Goal: Submit feedback/report problem

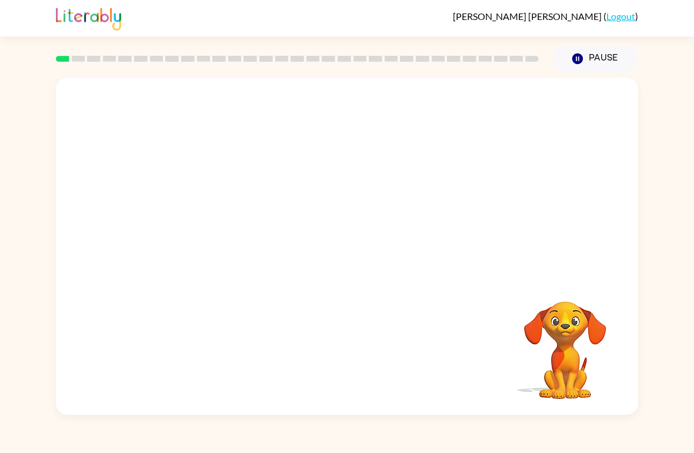
click at [205, 225] on video "Your browser must support playing .mp4 files to use Literably. Please try using…" at bounding box center [347, 177] width 582 height 199
click at [230, 214] on video "Your browser must support playing .mp4 files to use Literably. Please try using…" at bounding box center [347, 177] width 582 height 199
click at [229, 213] on video "Your browser must support playing .mp4 files to use Literably. Please try using…" at bounding box center [347, 177] width 582 height 199
click at [206, 223] on video "Your browser must support playing .mp4 files to use Literably. Please try using…" at bounding box center [347, 177] width 582 height 199
click at [205, 223] on video "Your browser must support playing .mp4 files to use Literably. Please try using…" at bounding box center [347, 177] width 582 height 199
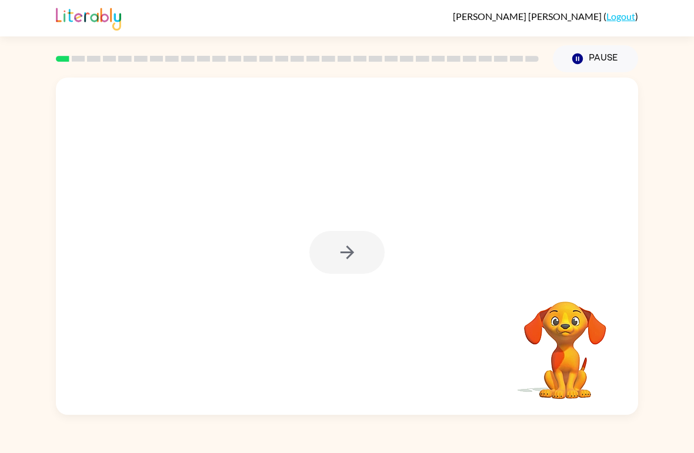
click at [348, 270] on div at bounding box center [346, 252] width 75 height 43
click at [336, 261] on div at bounding box center [346, 252] width 75 height 43
click at [338, 259] on div at bounding box center [346, 252] width 75 height 43
click at [343, 255] on div at bounding box center [346, 252] width 75 height 43
click at [342, 255] on div at bounding box center [346, 252] width 75 height 43
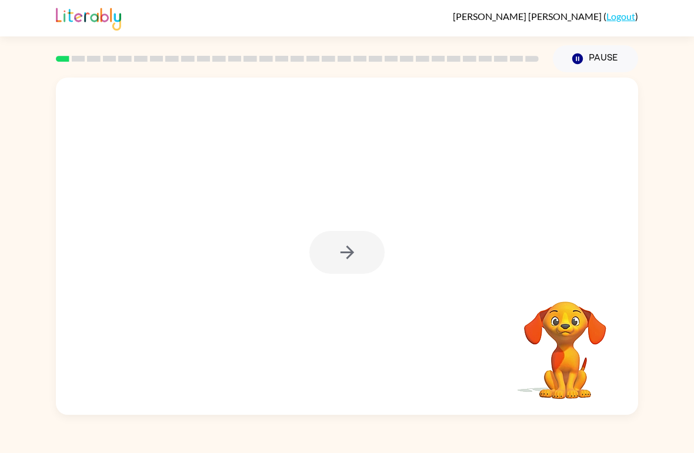
click at [325, 242] on div at bounding box center [346, 252] width 75 height 43
click at [349, 243] on icon "button" at bounding box center [347, 252] width 21 height 21
click at [349, 242] on div at bounding box center [346, 252] width 75 height 43
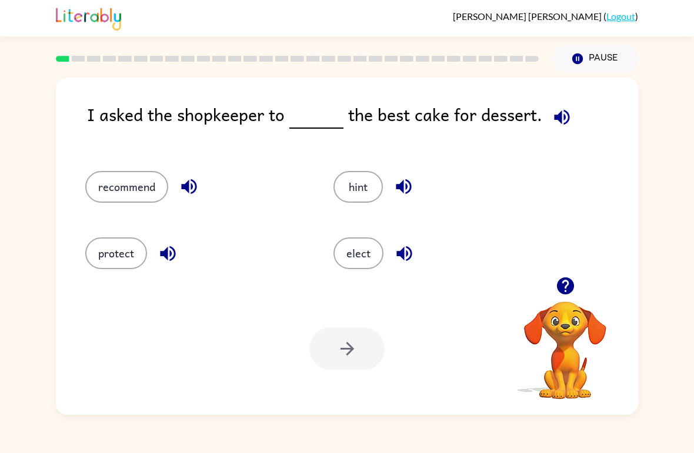
click at [119, 189] on button "recommend" at bounding box center [126, 187] width 83 height 32
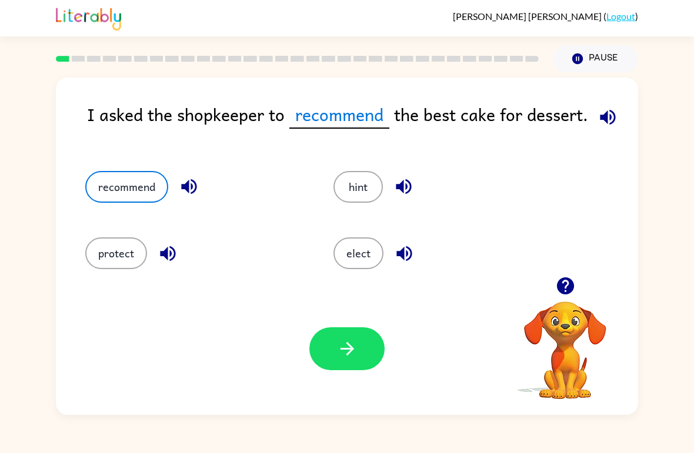
click at [339, 388] on div "Your browser must support playing .mp4 files to use Literably. Please try using…" at bounding box center [347, 349] width 582 height 132
click at [346, 346] on icon "button" at bounding box center [347, 349] width 21 height 21
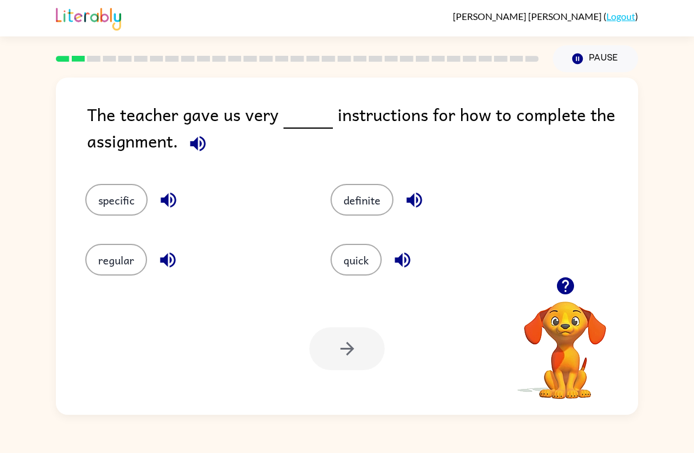
click at [109, 197] on button "specific" at bounding box center [116, 200] width 62 height 32
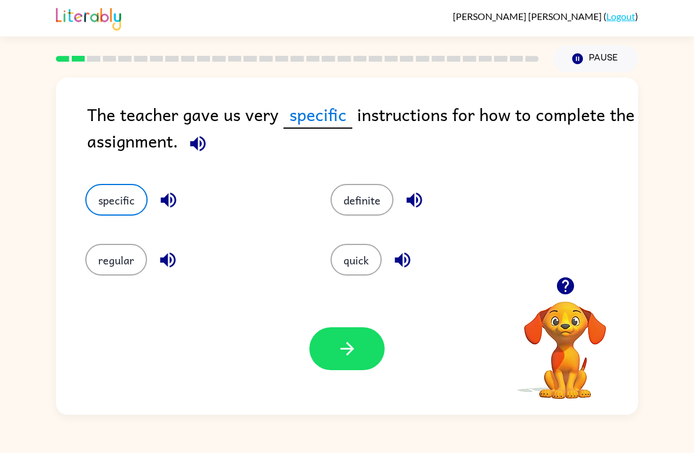
click at [358, 359] on button "button" at bounding box center [346, 349] width 75 height 43
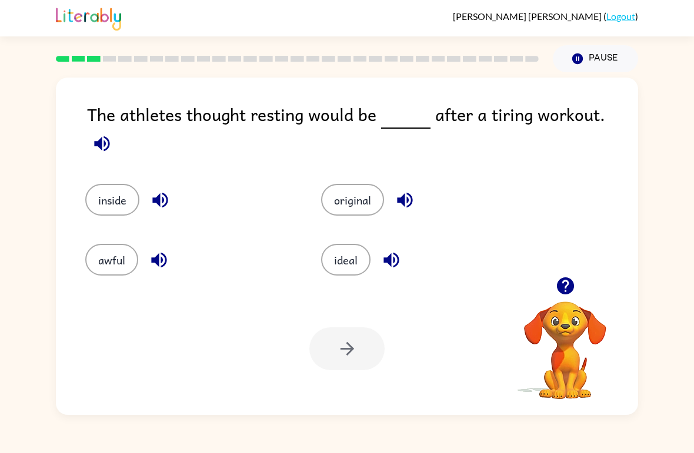
click at [102, 253] on button "awful" at bounding box center [111, 260] width 53 height 32
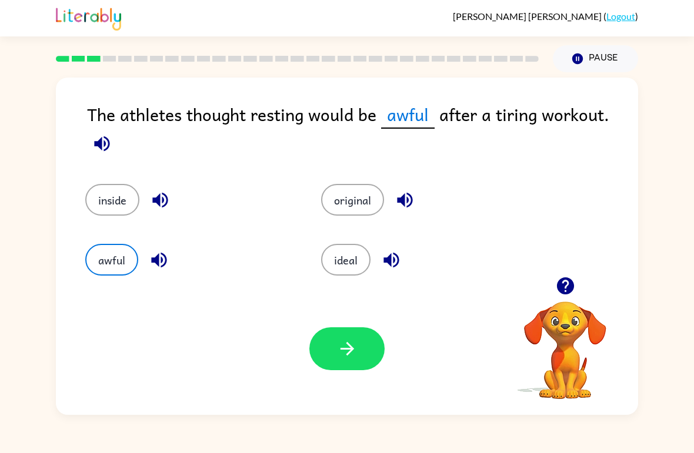
click at [343, 359] on icon "button" at bounding box center [347, 349] width 21 height 21
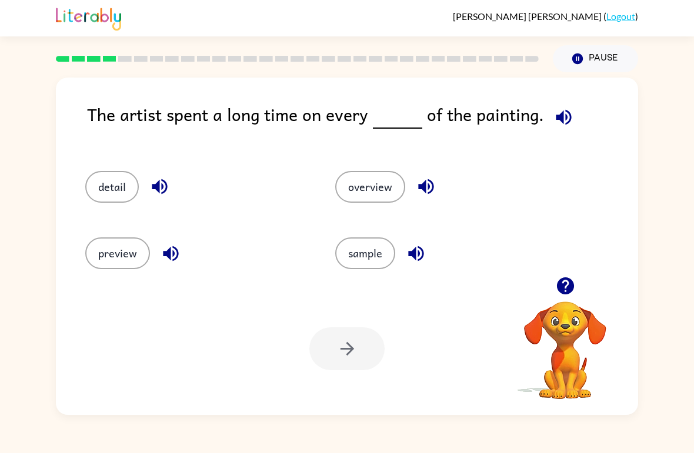
click at [95, 176] on button "detail" at bounding box center [112, 187] width 54 height 32
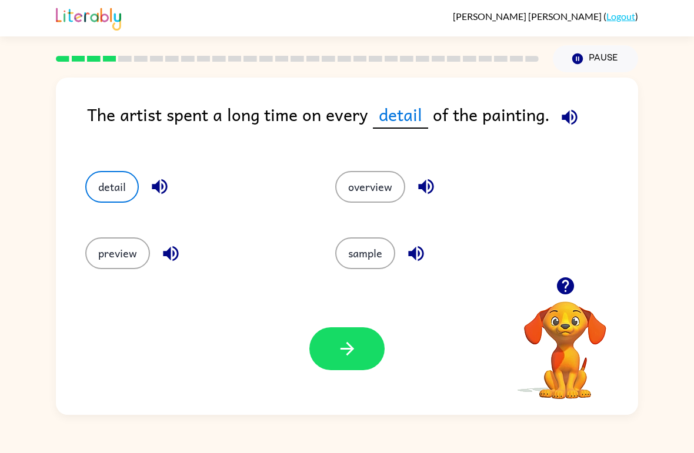
click at [315, 352] on button "button" at bounding box center [346, 349] width 75 height 43
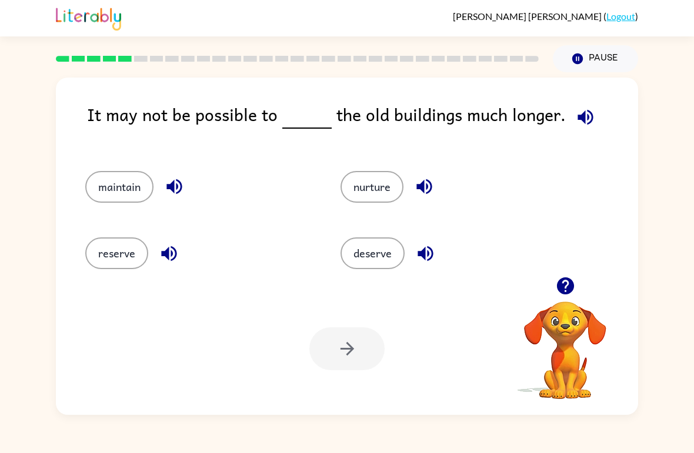
click at [109, 243] on button "reserve" at bounding box center [116, 254] width 63 height 32
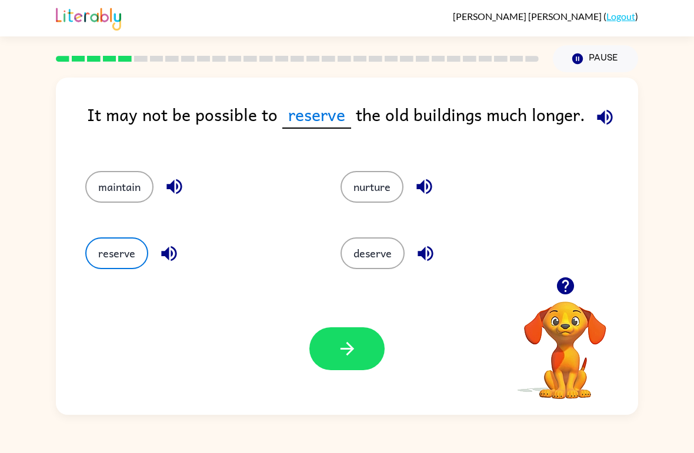
click at [363, 251] on button "deserve" at bounding box center [372, 254] width 64 height 32
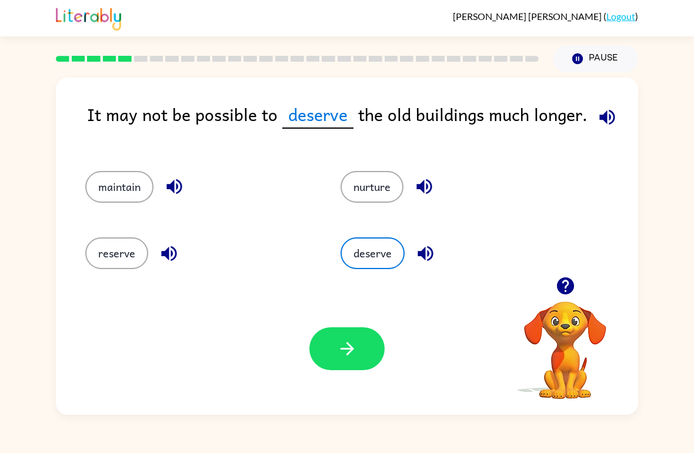
click at [319, 380] on div "Your browser must support playing .mp4 files to use Literably. Please try using…" at bounding box center [347, 349] width 582 height 132
click at [318, 358] on button "button" at bounding box center [346, 349] width 75 height 43
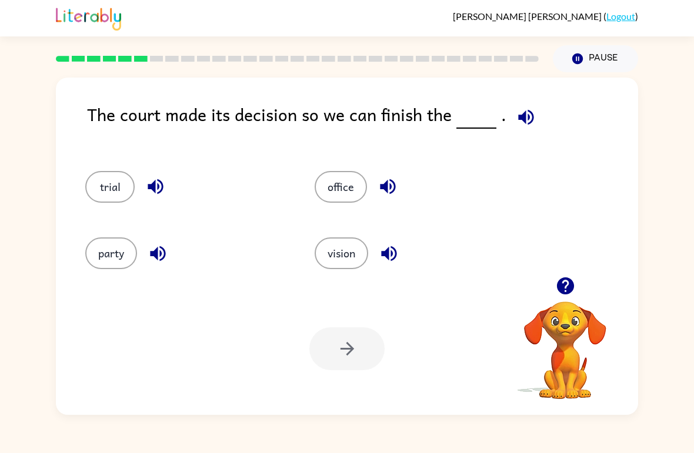
click at [87, 249] on button "party" at bounding box center [111, 254] width 52 height 32
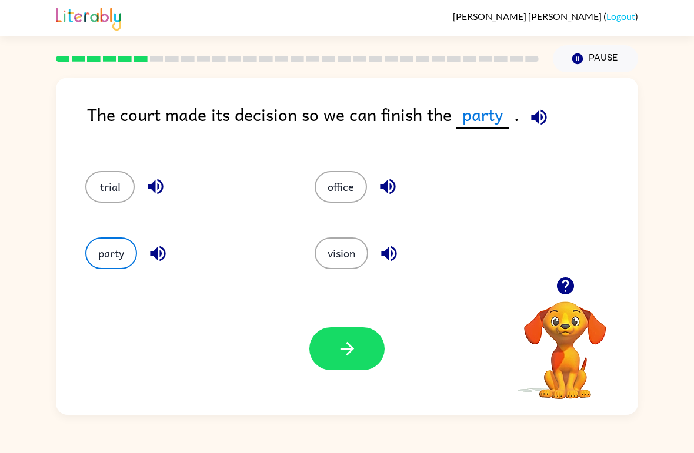
click at [321, 258] on button "vision" at bounding box center [342, 254] width 54 height 32
click at [82, 266] on div "party" at bounding box center [177, 248] width 229 height 66
click at [81, 265] on div "party" at bounding box center [177, 248] width 229 height 66
click at [91, 252] on button "party" at bounding box center [111, 254] width 52 height 32
click at [345, 350] on icon "button" at bounding box center [347, 349] width 14 height 14
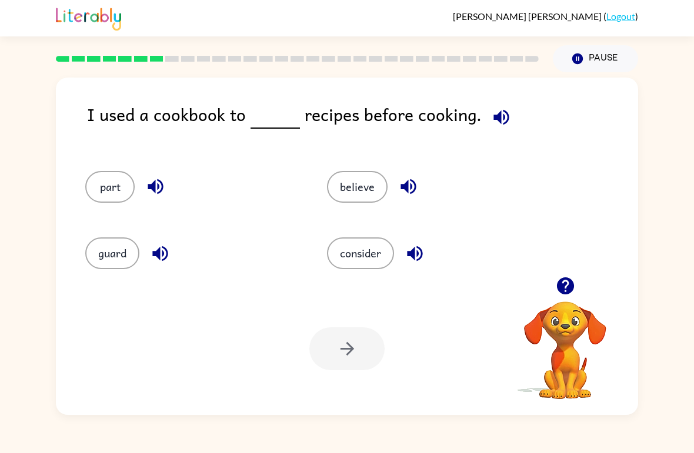
click at [90, 183] on button "part" at bounding box center [109, 187] width 49 height 32
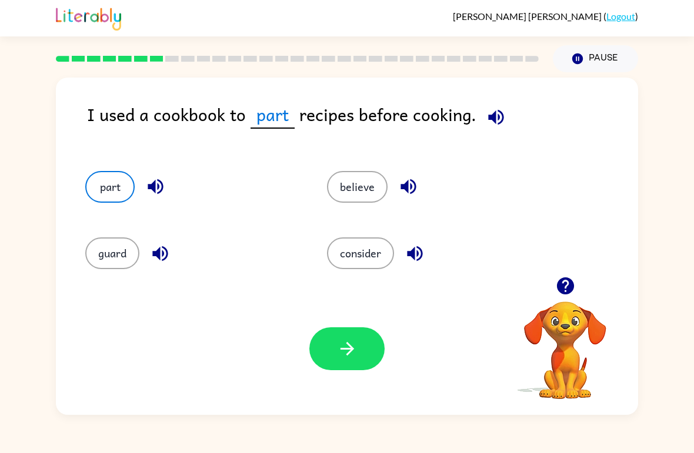
click at [354, 183] on button "believe" at bounding box center [357, 187] width 61 height 32
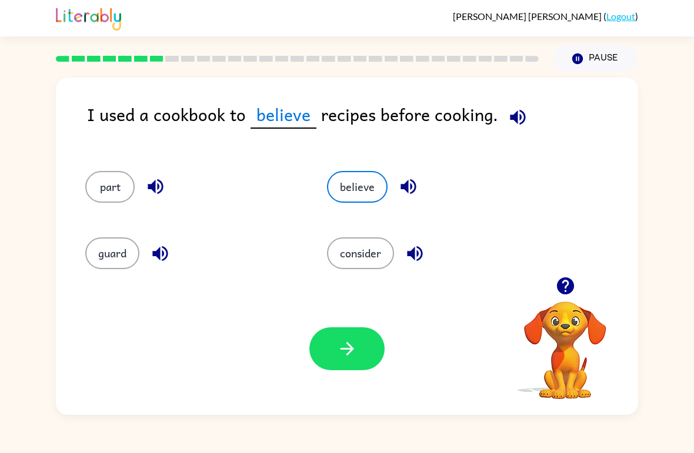
click at [99, 258] on button "guard" at bounding box center [112, 254] width 54 height 32
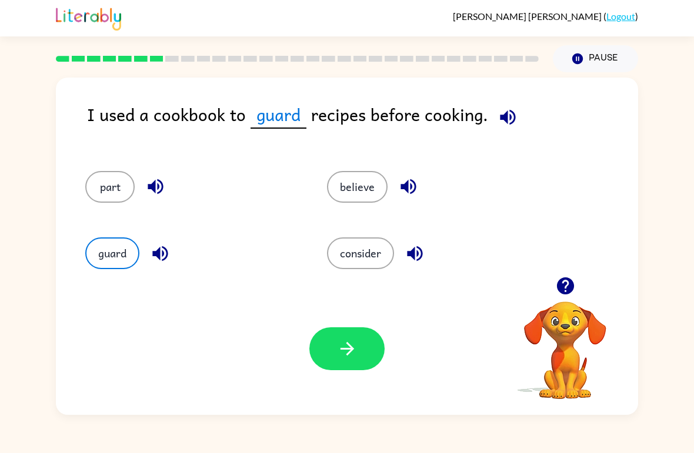
click at [355, 251] on button "consider" at bounding box center [360, 254] width 67 height 32
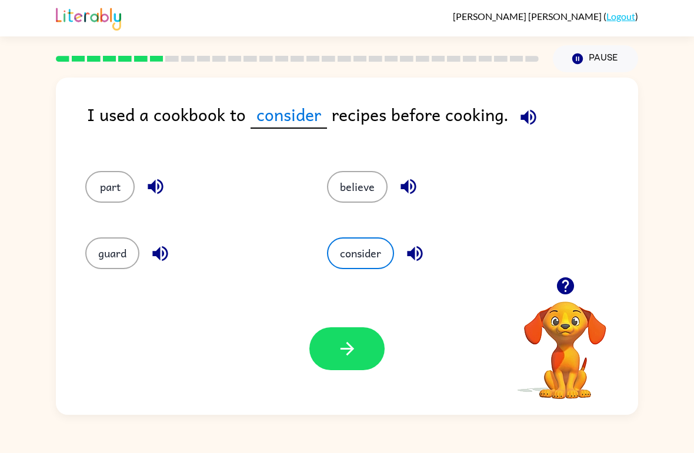
click at [88, 260] on button "guard" at bounding box center [112, 254] width 54 height 32
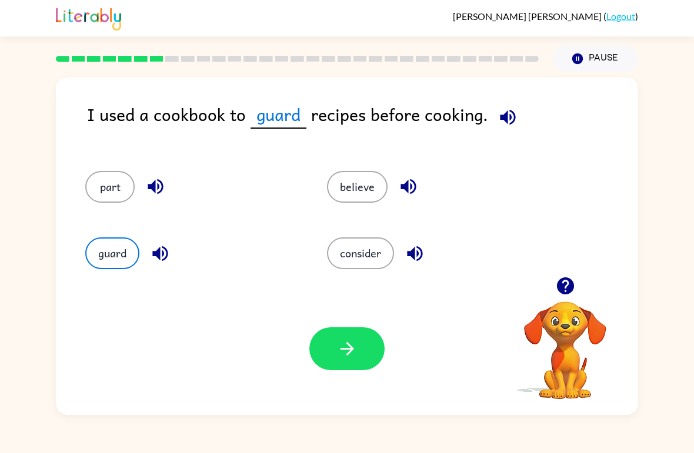
click at [349, 241] on button "consider" at bounding box center [360, 254] width 67 height 32
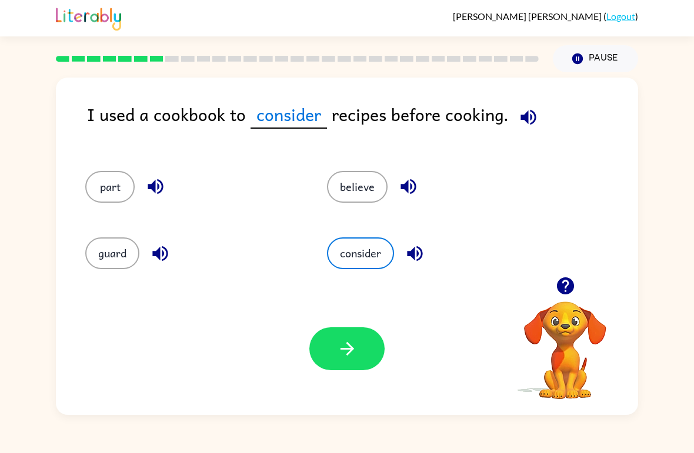
click at [89, 275] on div "guard" at bounding box center [184, 248] width 242 height 66
click at [99, 241] on button "guard" at bounding box center [112, 254] width 54 height 32
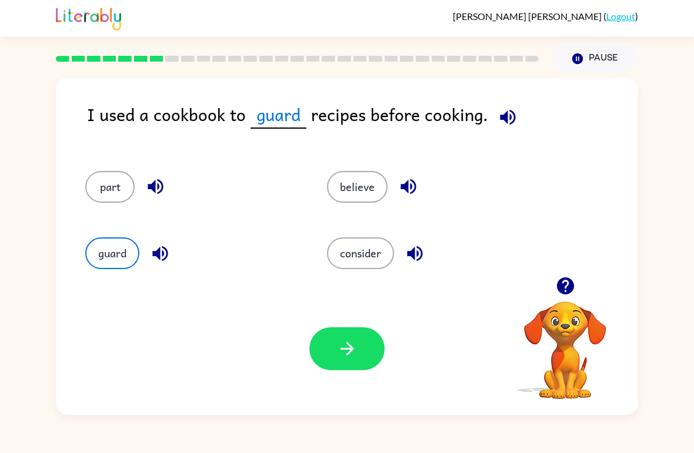
click at [356, 368] on button "button" at bounding box center [346, 349] width 75 height 43
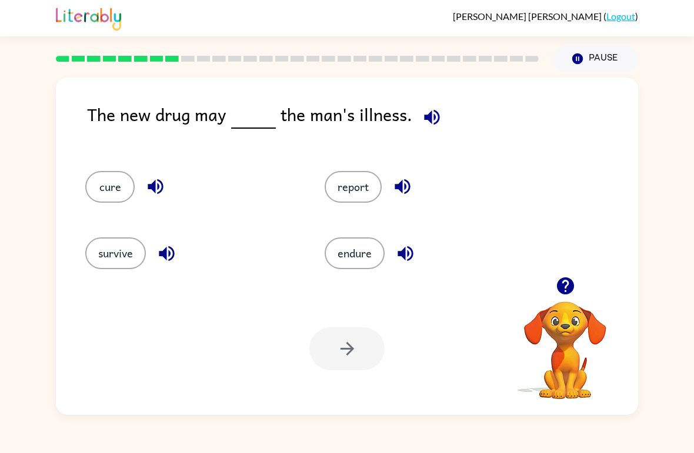
click at [89, 183] on button "cure" at bounding box center [109, 187] width 49 height 32
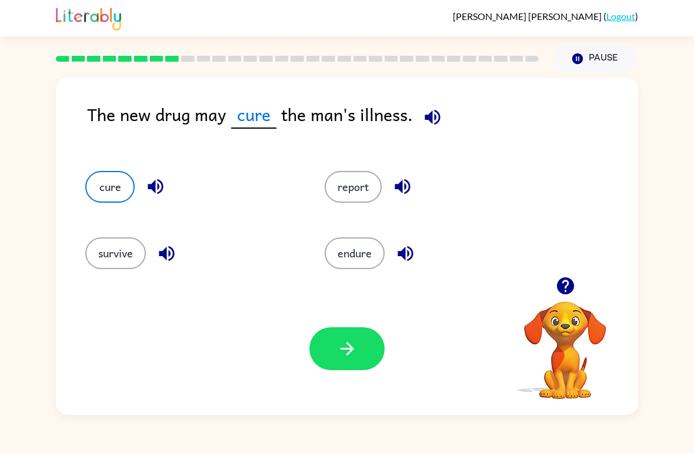
click at [336, 366] on button "button" at bounding box center [346, 349] width 75 height 43
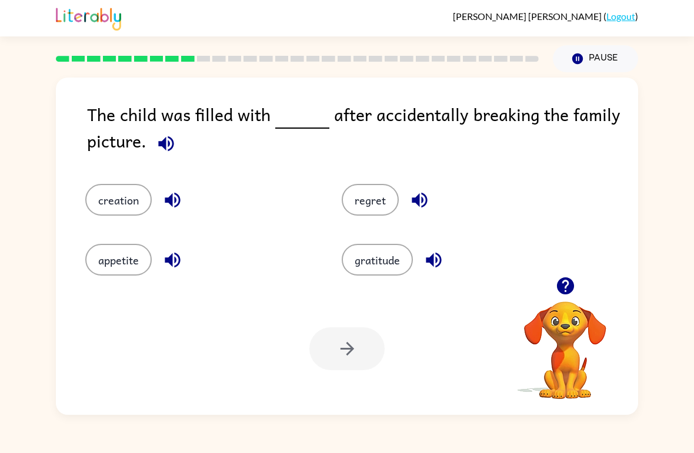
click at [108, 202] on button "creation" at bounding box center [118, 200] width 66 height 32
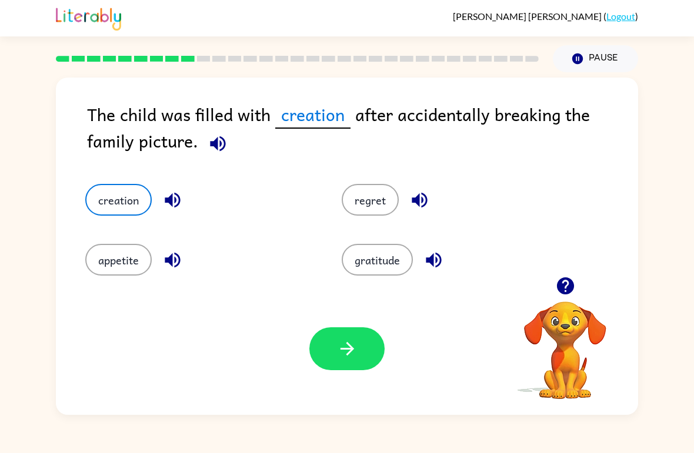
click at [326, 350] on button "button" at bounding box center [346, 349] width 75 height 43
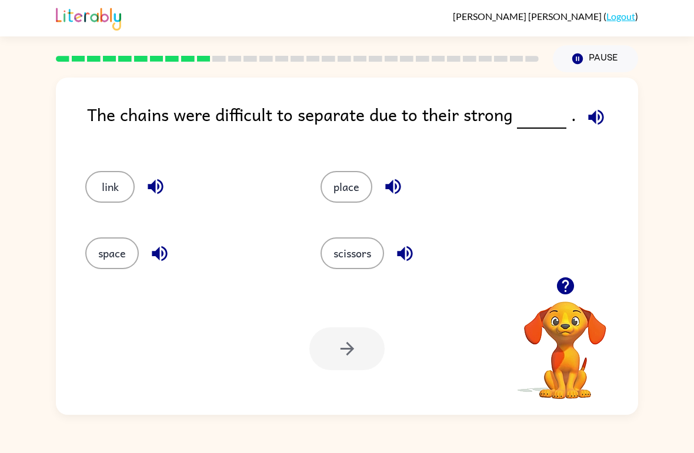
click at [355, 183] on button "place" at bounding box center [346, 187] width 52 height 32
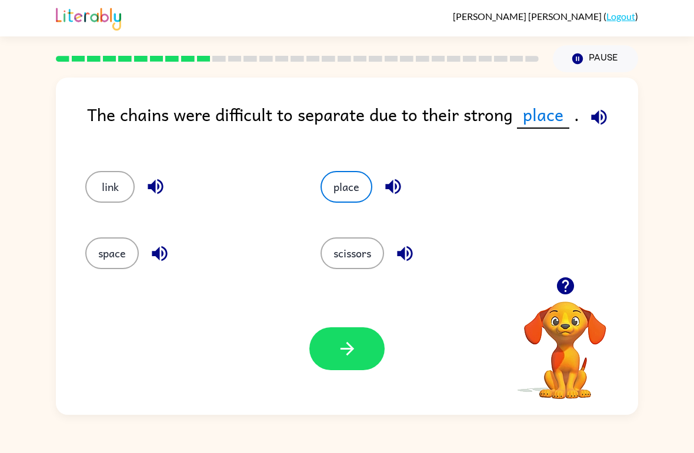
click at [364, 243] on button "scissors" at bounding box center [352, 254] width 64 height 32
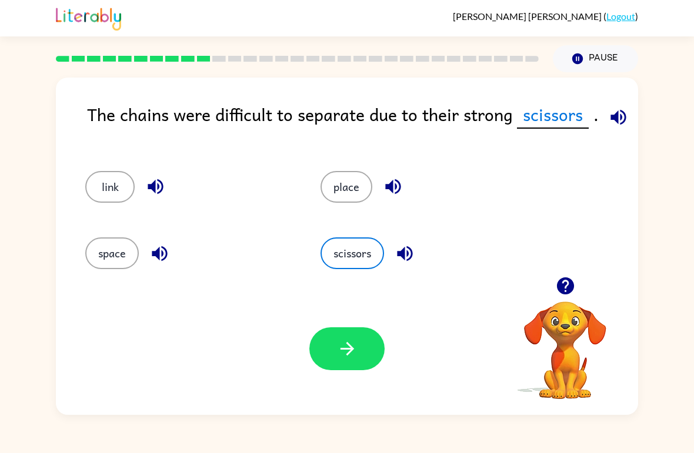
click at [353, 329] on button "button" at bounding box center [346, 349] width 75 height 43
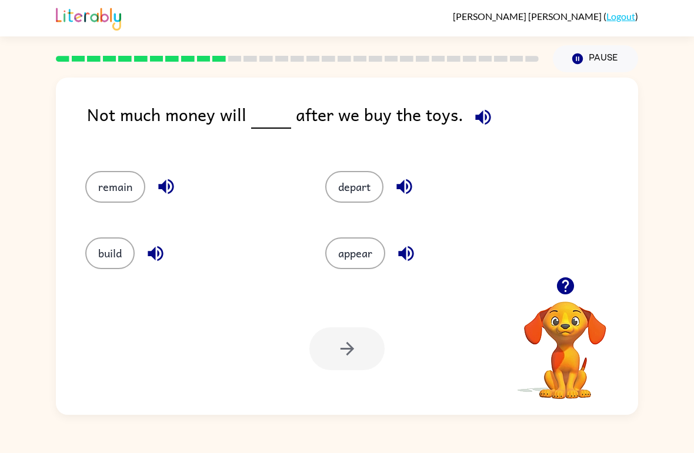
click at [108, 265] on button "build" at bounding box center [109, 254] width 49 height 32
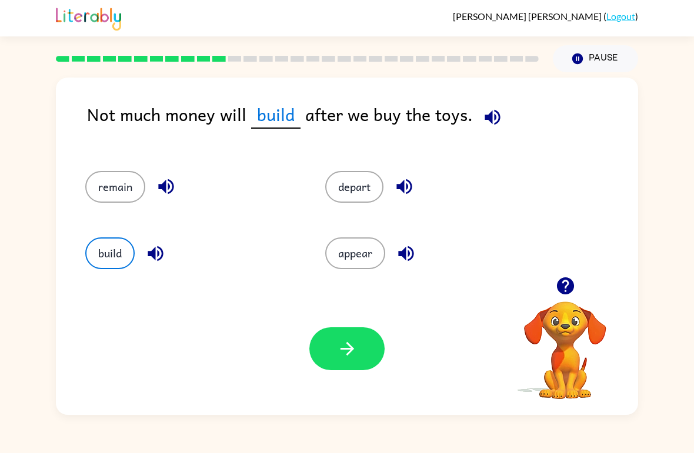
click at [346, 335] on button "button" at bounding box center [346, 349] width 75 height 43
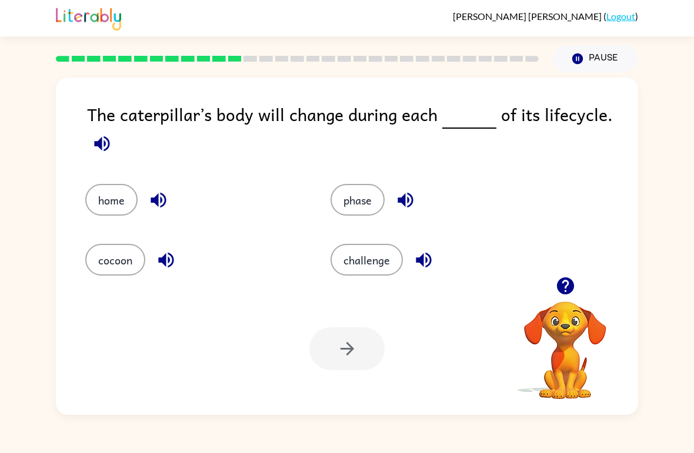
click at [211, 211] on div "home" at bounding box center [194, 200] width 218 height 32
click at [352, 198] on button "phase" at bounding box center [357, 200] width 54 height 32
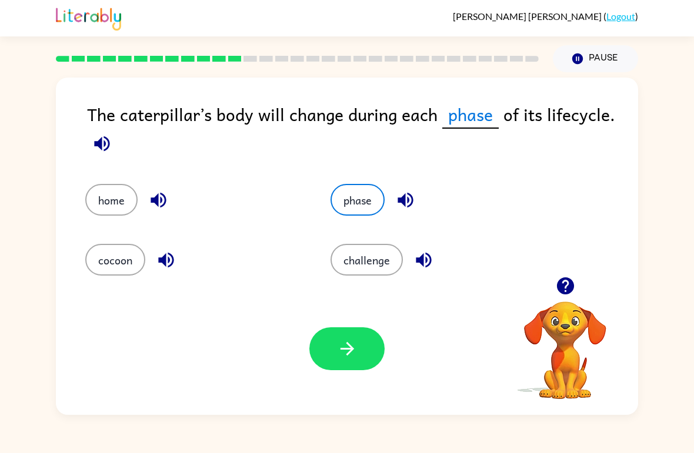
click at [326, 385] on div "Your browser must support playing .mp4 files to use Literably. Please try using…" at bounding box center [347, 349] width 582 height 132
click at [327, 352] on button "button" at bounding box center [346, 349] width 75 height 43
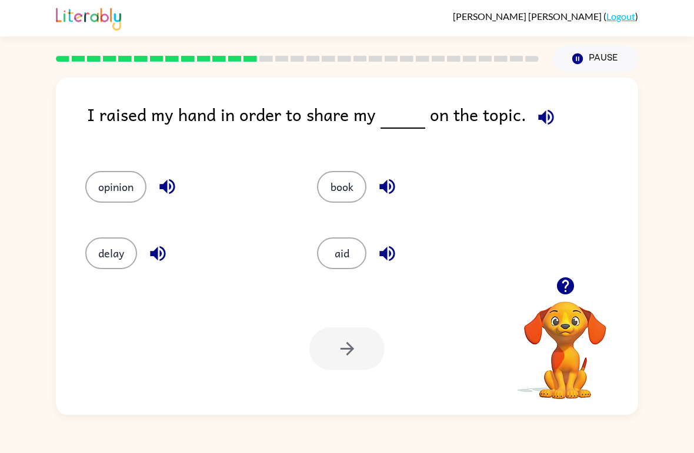
click at [108, 176] on button "opinion" at bounding box center [115, 187] width 61 height 32
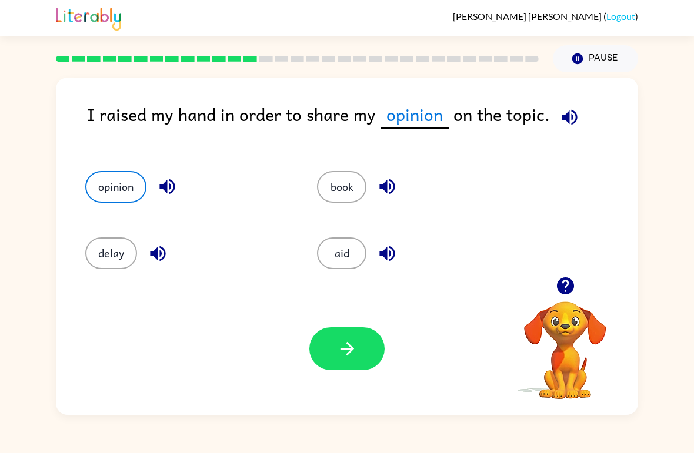
click at [344, 352] on icon "button" at bounding box center [347, 349] width 21 height 21
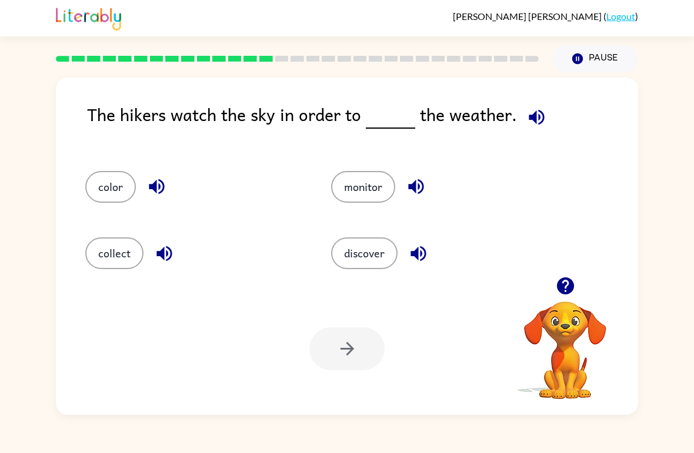
click at [335, 253] on button "discover" at bounding box center [364, 254] width 66 height 32
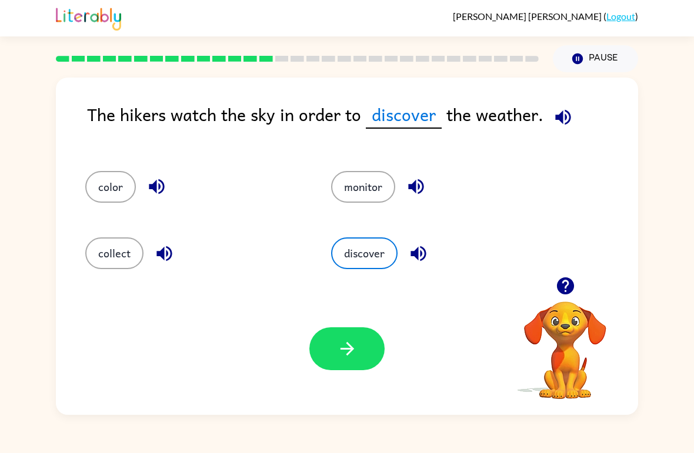
click at [314, 370] on div at bounding box center [346, 349] width 75 height 43
click at [309, 362] on div at bounding box center [346, 349] width 75 height 43
click at [379, 348] on button "button" at bounding box center [346, 349] width 75 height 43
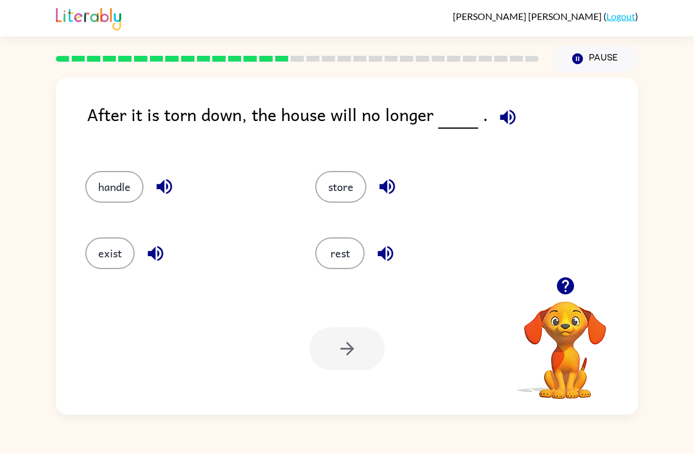
click at [101, 195] on button "handle" at bounding box center [114, 187] width 58 height 32
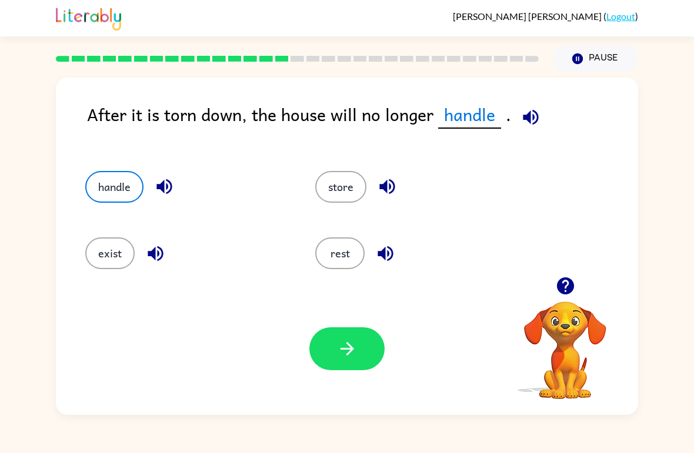
click at [326, 359] on button "button" at bounding box center [346, 349] width 75 height 43
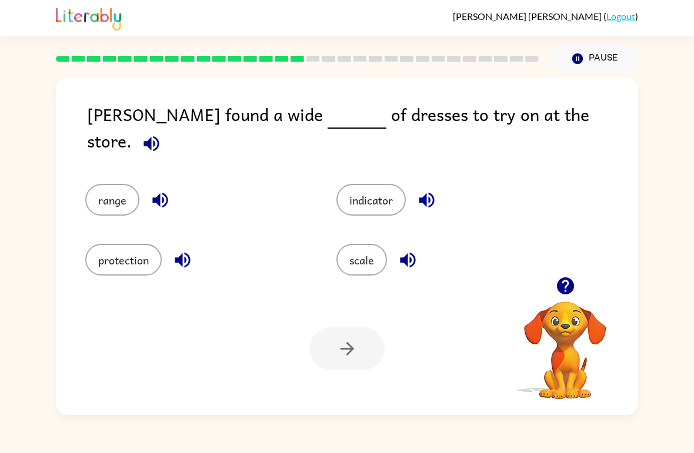
click at [115, 255] on button "protection" at bounding box center [123, 260] width 76 height 32
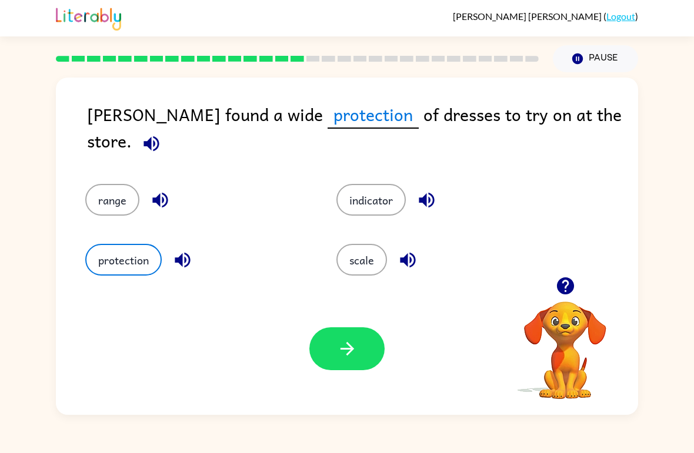
click at [340, 370] on button "button" at bounding box center [346, 349] width 75 height 43
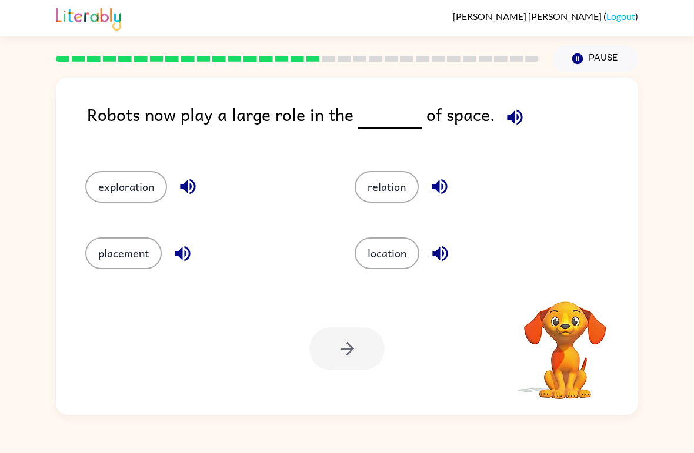
click at [345, 345] on div at bounding box center [346, 349] width 75 height 43
click at [127, 193] on button "exploration" at bounding box center [126, 187] width 82 height 32
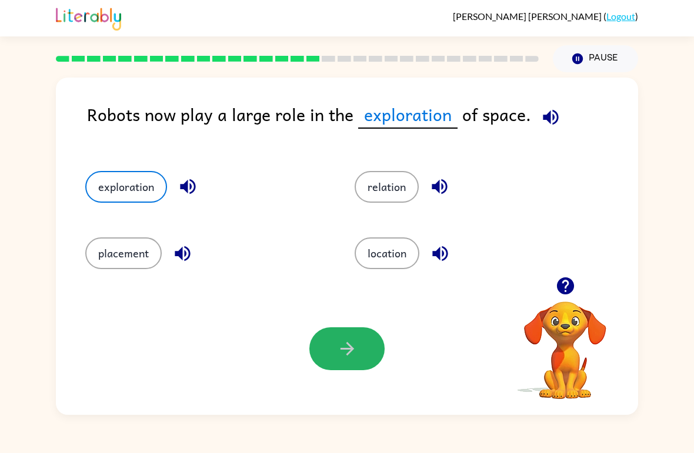
click at [353, 358] on icon "button" at bounding box center [347, 349] width 21 height 21
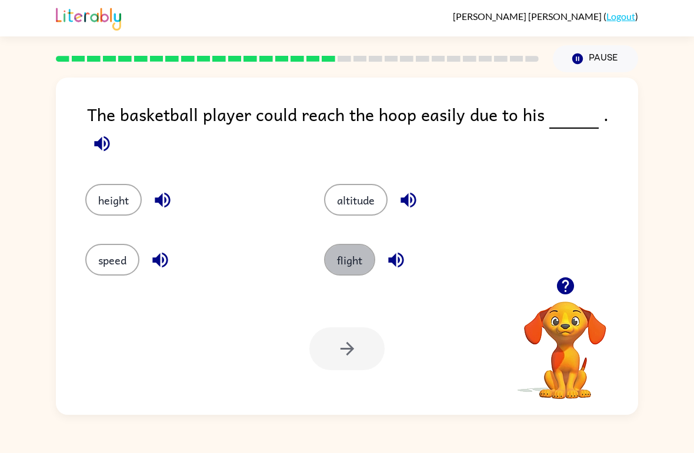
click at [353, 255] on button "flight" at bounding box center [349, 260] width 51 height 32
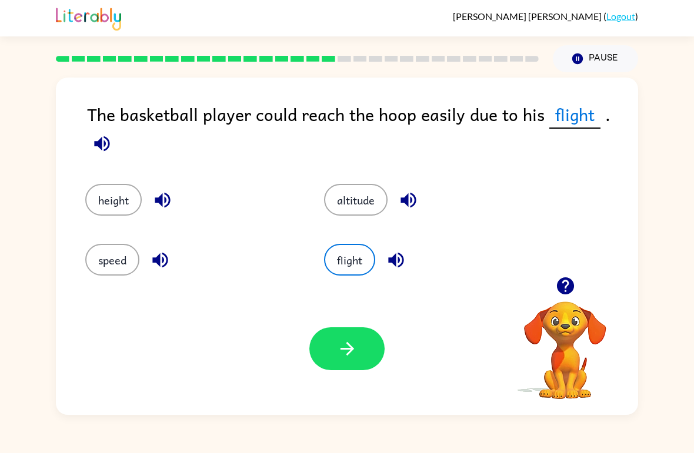
click at [350, 366] on button "button" at bounding box center [346, 349] width 75 height 43
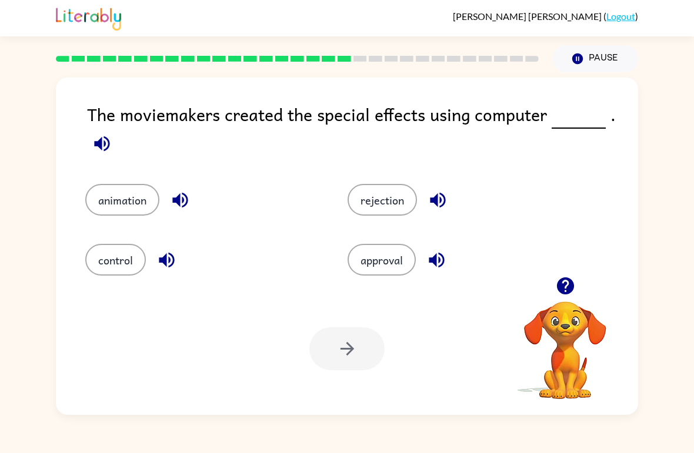
click at [367, 176] on div "rejection" at bounding box center [456, 192] width 262 height 60
click at [104, 248] on button "control" at bounding box center [115, 260] width 61 height 32
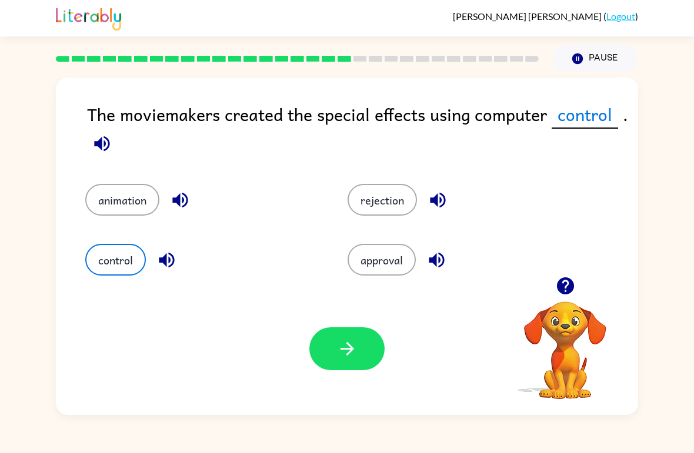
click at [334, 356] on button "button" at bounding box center [346, 349] width 75 height 43
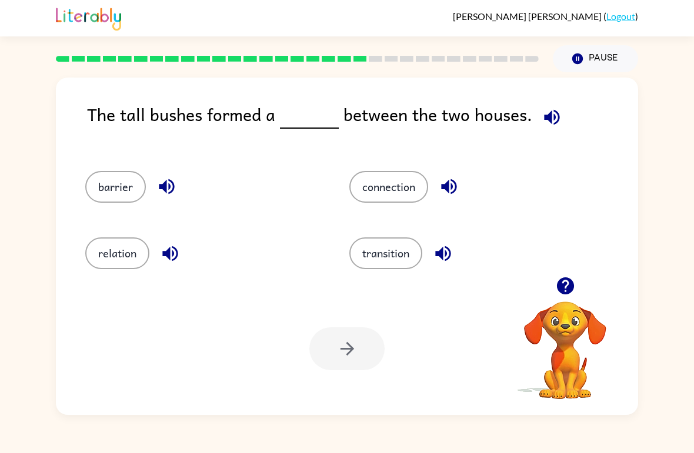
click at [402, 172] on button "connection" at bounding box center [388, 187] width 79 height 32
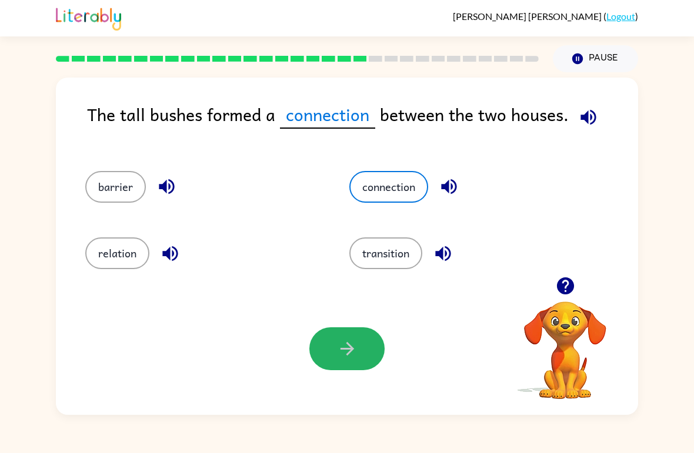
click at [356, 355] on icon "button" at bounding box center [347, 349] width 21 height 21
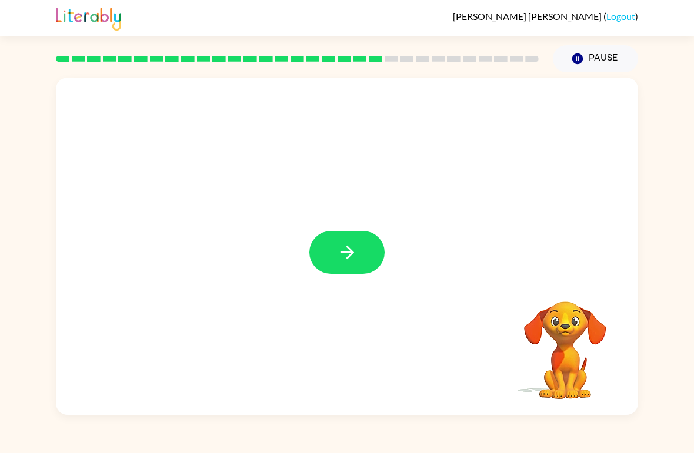
click at [353, 243] on icon "button" at bounding box center [347, 252] width 21 height 21
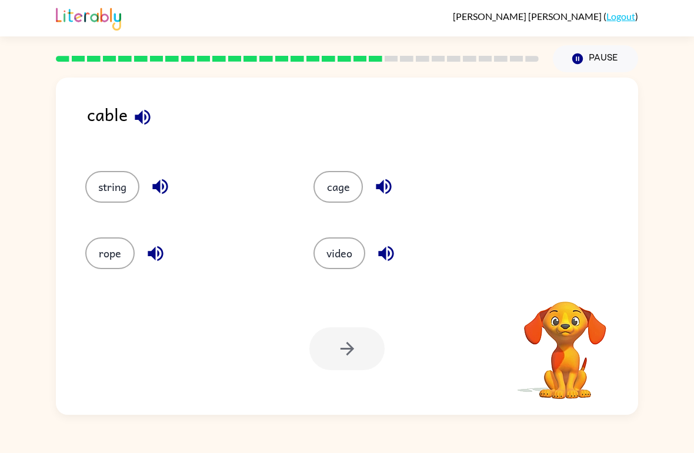
click at [89, 253] on button "rope" at bounding box center [109, 254] width 49 height 32
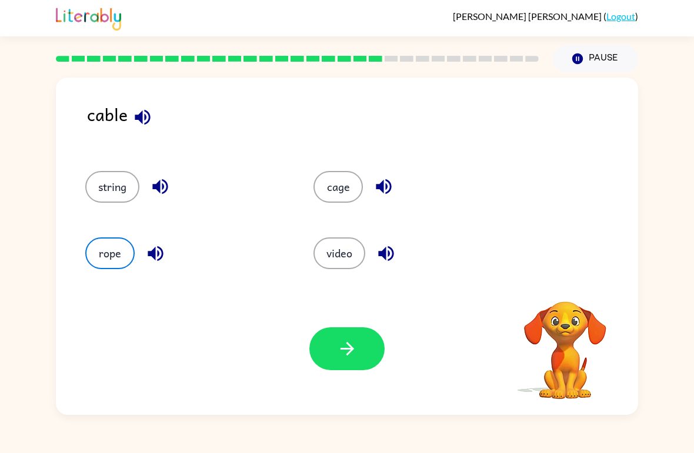
click at [344, 352] on icon "button" at bounding box center [347, 349] width 21 height 21
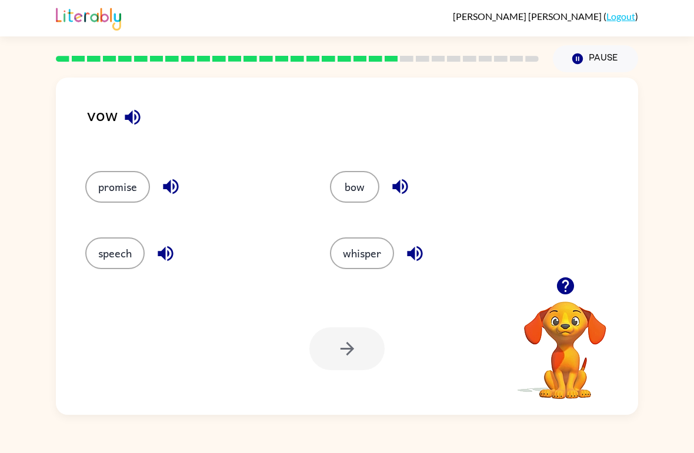
click at [352, 181] on button "bow" at bounding box center [354, 187] width 49 height 32
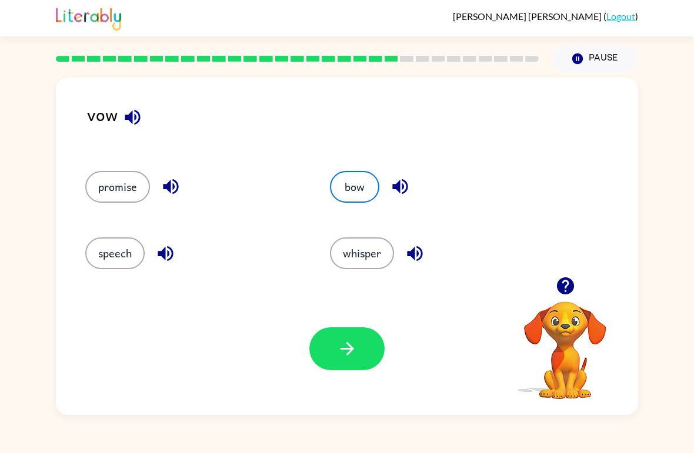
click at [356, 359] on icon "button" at bounding box center [347, 349] width 21 height 21
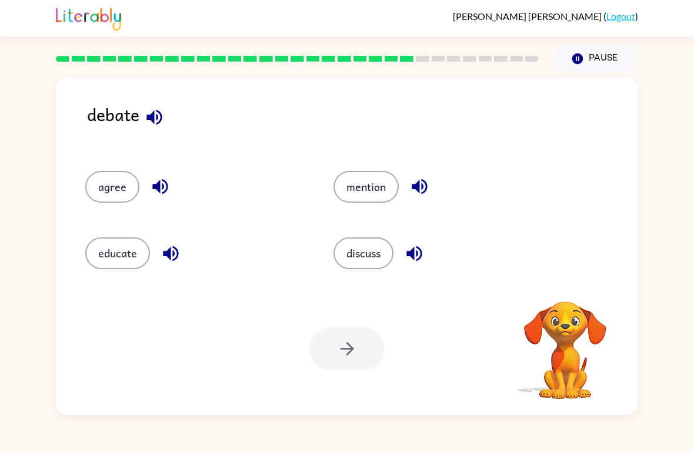
click at [356, 247] on button "discuss" at bounding box center [363, 254] width 60 height 32
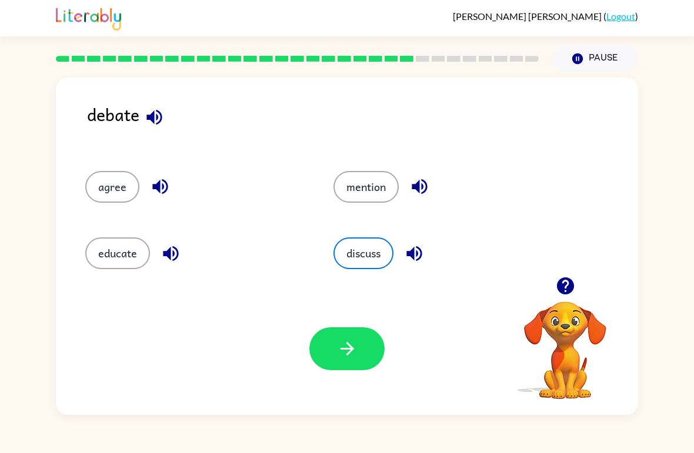
click at [348, 360] on button "button" at bounding box center [346, 349] width 75 height 43
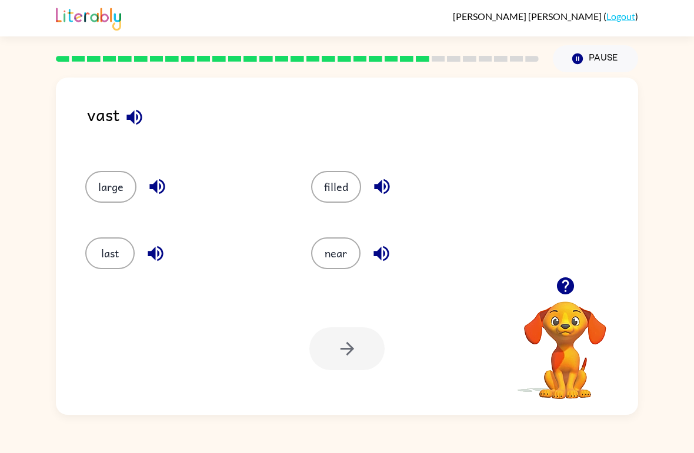
click at [330, 196] on button "filled" at bounding box center [336, 187] width 50 height 32
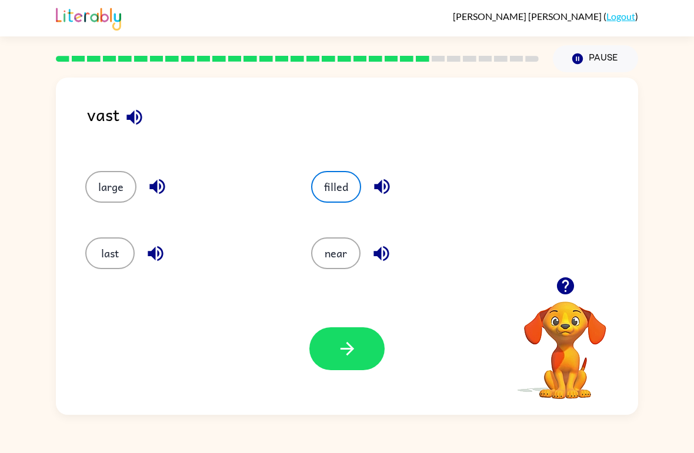
click at [376, 363] on button "button" at bounding box center [346, 349] width 75 height 43
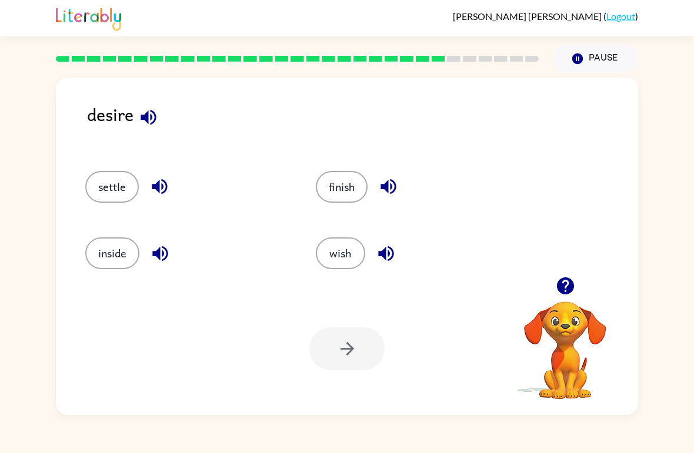
click at [340, 252] on button "wish" at bounding box center [340, 254] width 49 height 32
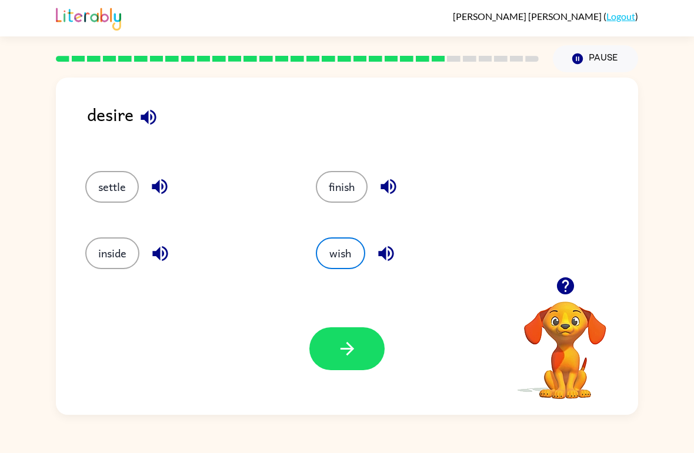
click at [336, 185] on button "finish" at bounding box center [342, 187] width 52 height 32
click at [363, 334] on button "button" at bounding box center [346, 349] width 75 height 43
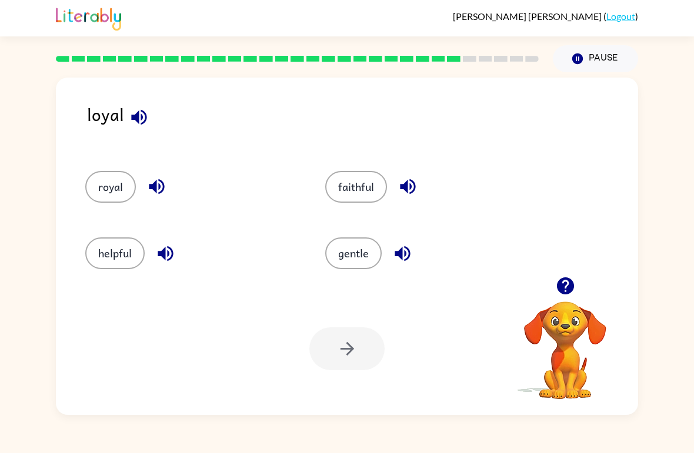
click at [370, 245] on button "gentle" at bounding box center [353, 254] width 56 height 32
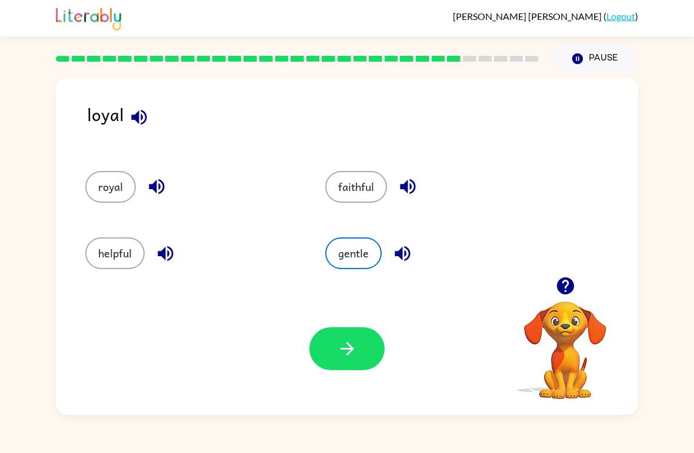
click at [335, 370] on button "button" at bounding box center [346, 349] width 75 height 43
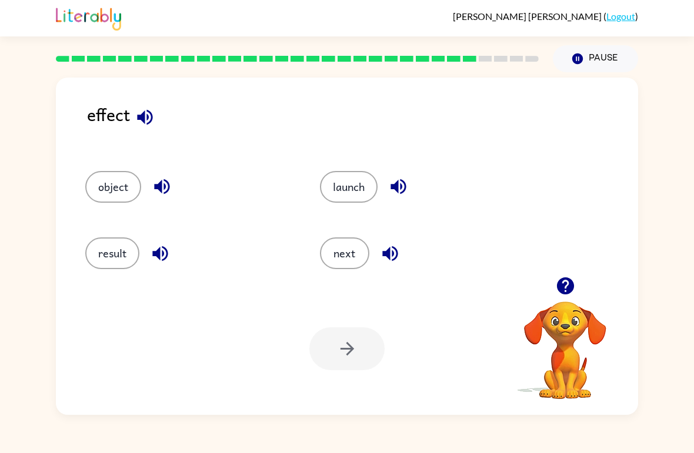
click at [97, 265] on button "result" at bounding box center [112, 254] width 54 height 32
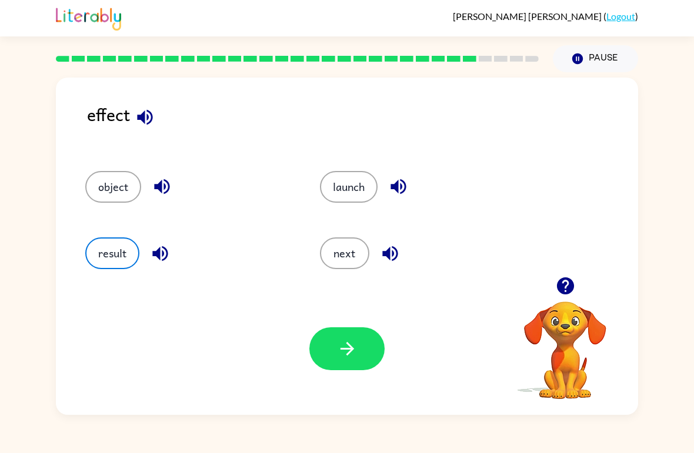
click at [360, 365] on button "button" at bounding box center [346, 349] width 75 height 43
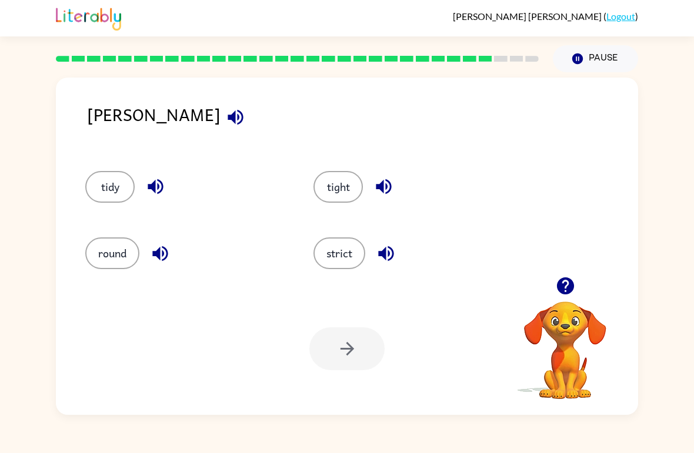
click at [352, 253] on button "strict" at bounding box center [339, 254] width 52 height 32
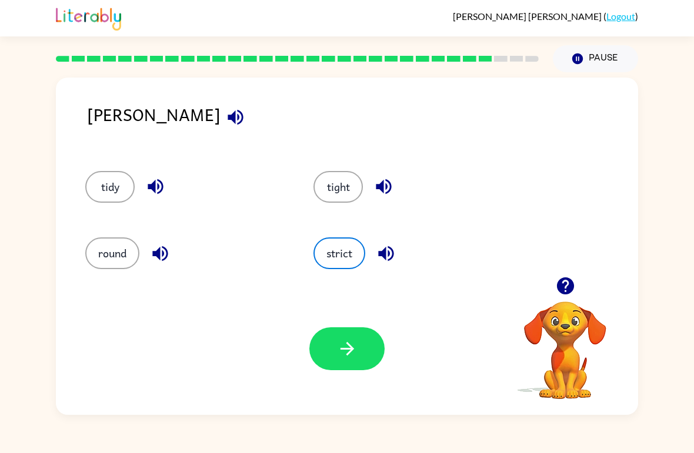
click at [373, 366] on button "button" at bounding box center [346, 349] width 75 height 43
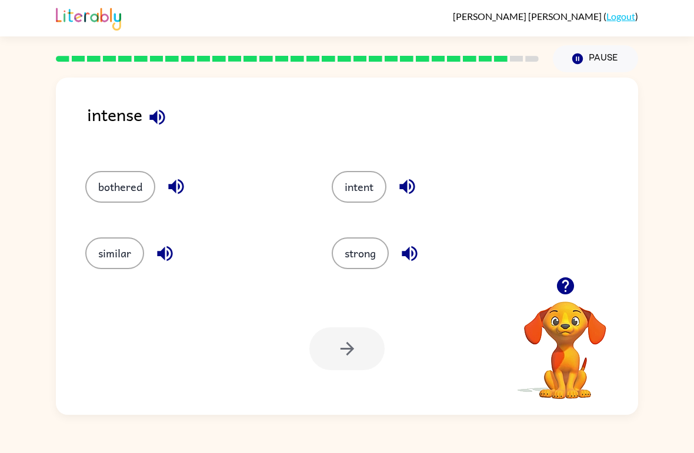
click at [118, 191] on button "bothered" at bounding box center [120, 187] width 70 height 32
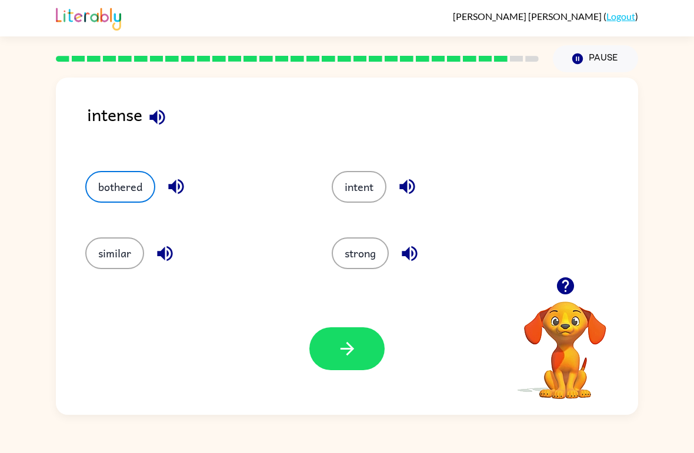
click at [329, 345] on button "button" at bounding box center [346, 349] width 75 height 43
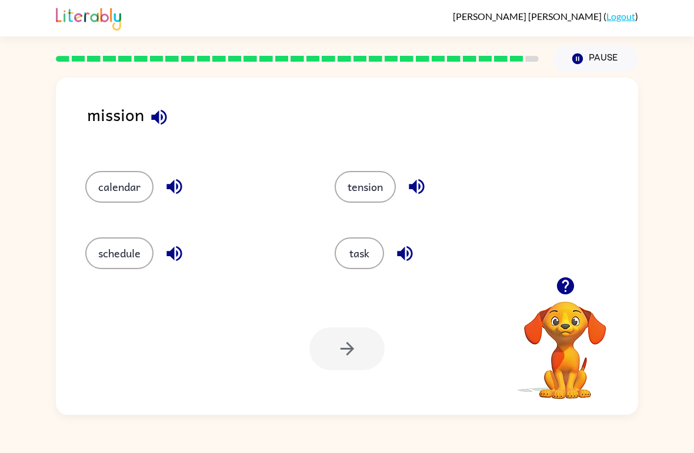
click at [344, 285] on div "Your browser must support playing .mp4 files to use Literably. Please try using…" at bounding box center [347, 349] width 582 height 132
click at [361, 249] on button "task" at bounding box center [359, 254] width 49 height 32
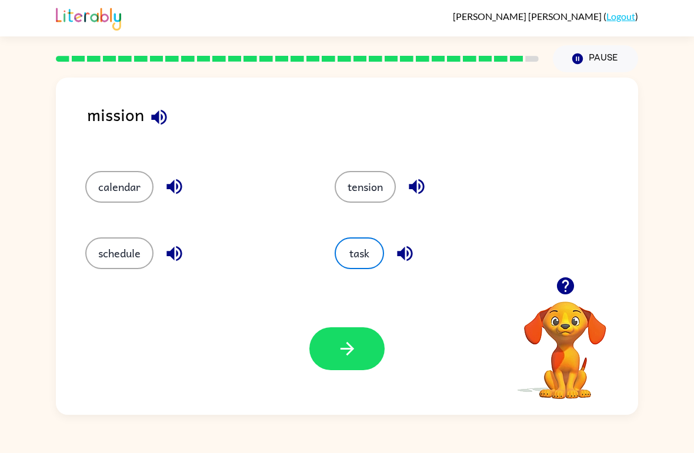
click at [349, 360] on button "button" at bounding box center [346, 349] width 75 height 43
